Goal: Task Accomplishment & Management: Complete application form

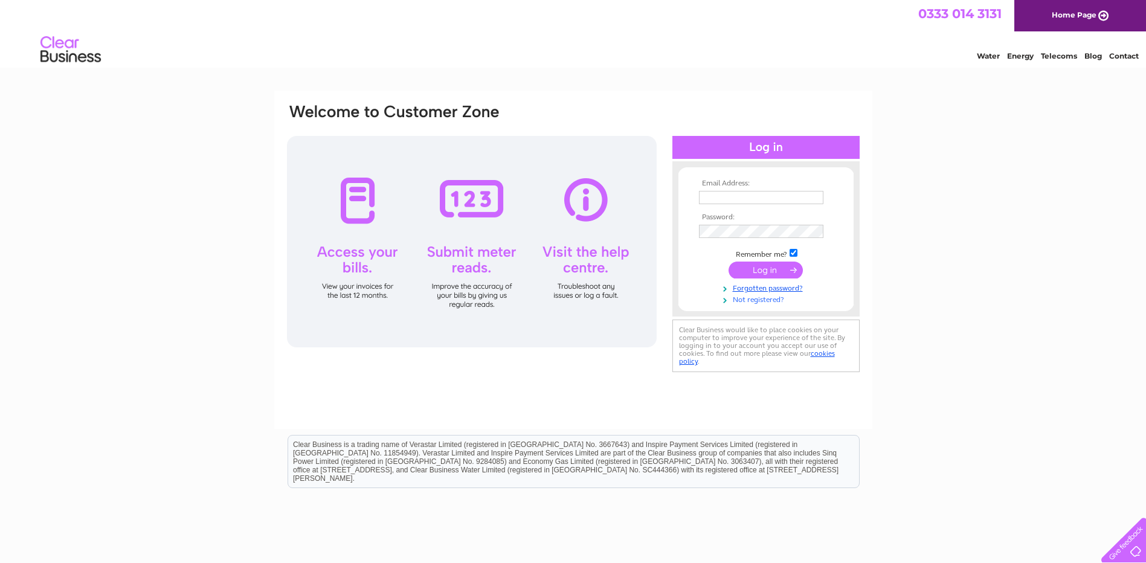
click at [750, 298] on link "Not registered?" at bounding box center [767, 298] width 137 height 11
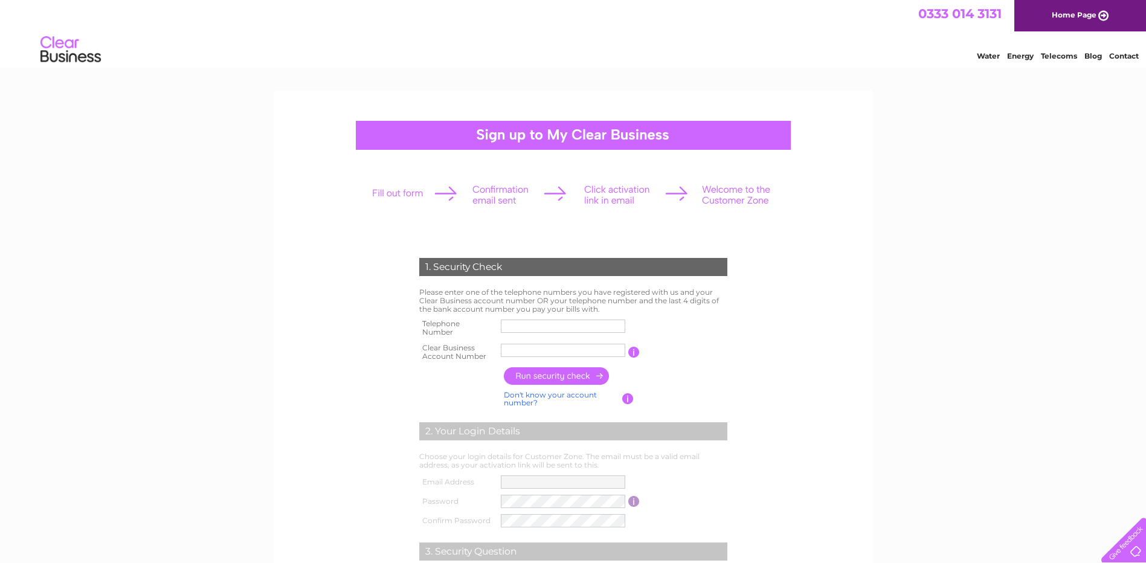
click at [567, 323] on input "text" at bounding box center [563, 326] width 124 height 13
type input "01514242148"
drag, startPoint x: 584, startPoint y: 349, endPoint x: 389, endPoint y: 353, distance: 195.2
click at [390, 353] on div "1. Security Check Please enter one of the telephone numbers you have registered…" at bounding box center [573, 460] width 367 height 453
type input "30325079"
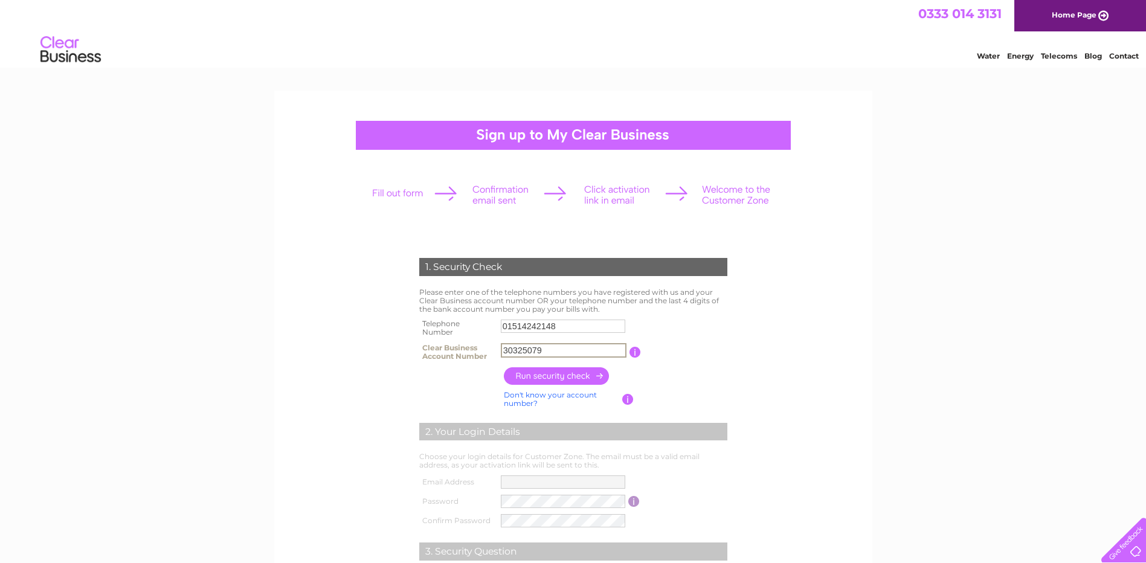
click at [552, 371] on input "button" at bounding box center [557, 376] width 106 height 18
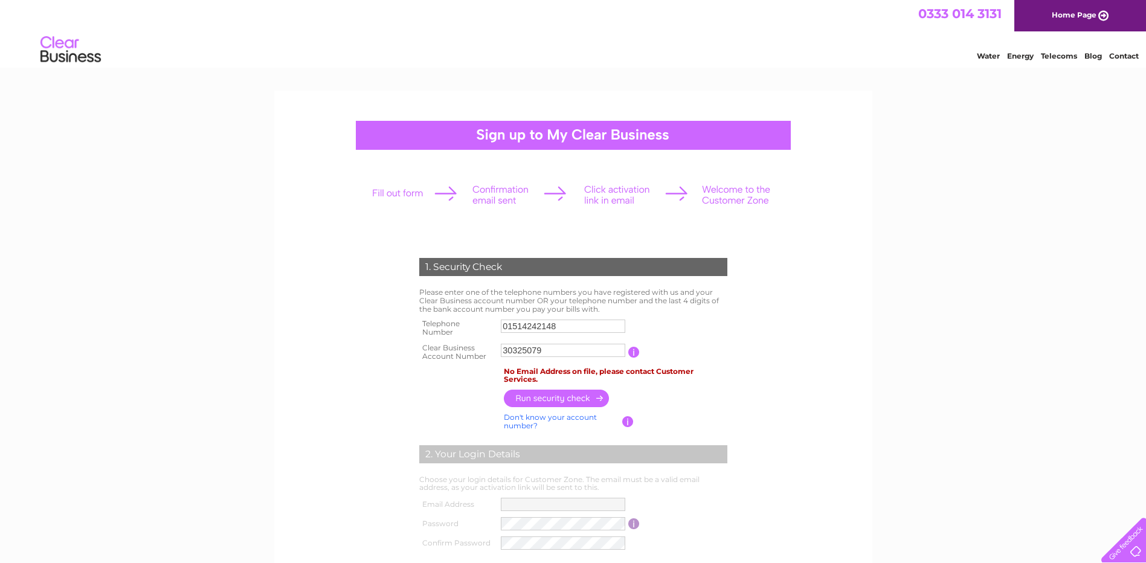
click at [1133, 57] on link "Contact" at bounding box center [1125, 55] width 30 height 9
